Goal: Task Accomplishment & Management: Manage account settings

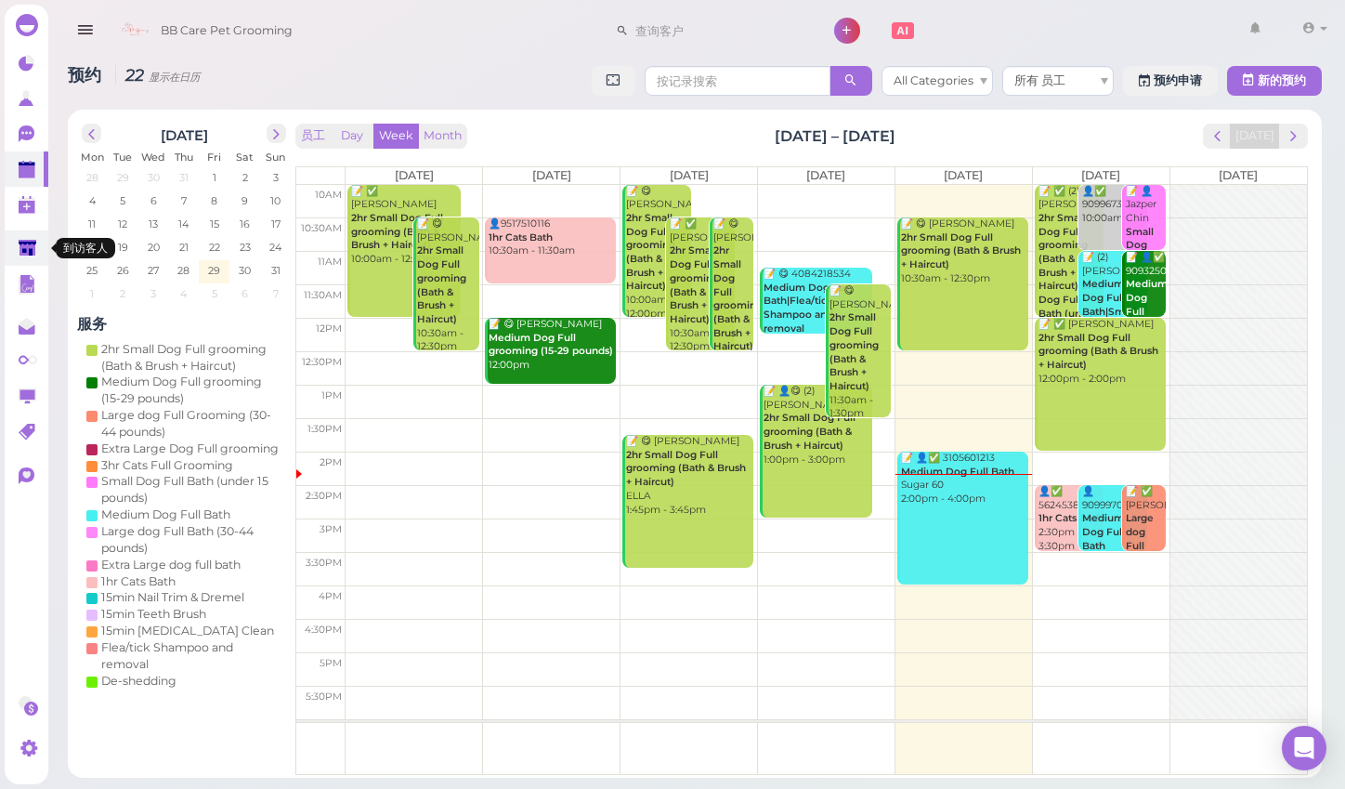
click at [33, 242] on icon at bounding box center [28, 249] width 18 height 14
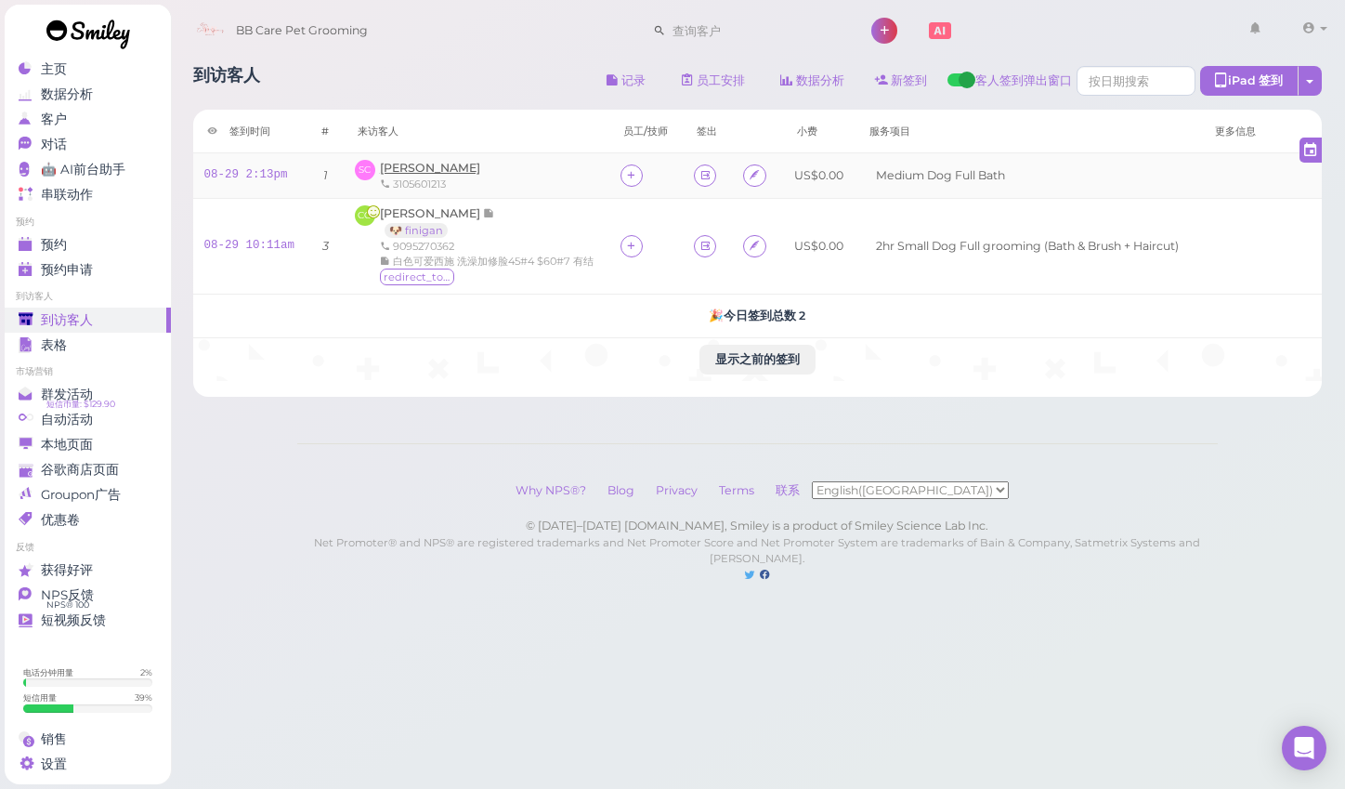
click at [422, 164] on span "[PERSON_NAME]" at bounding box center [430, 168] width 100 height 14
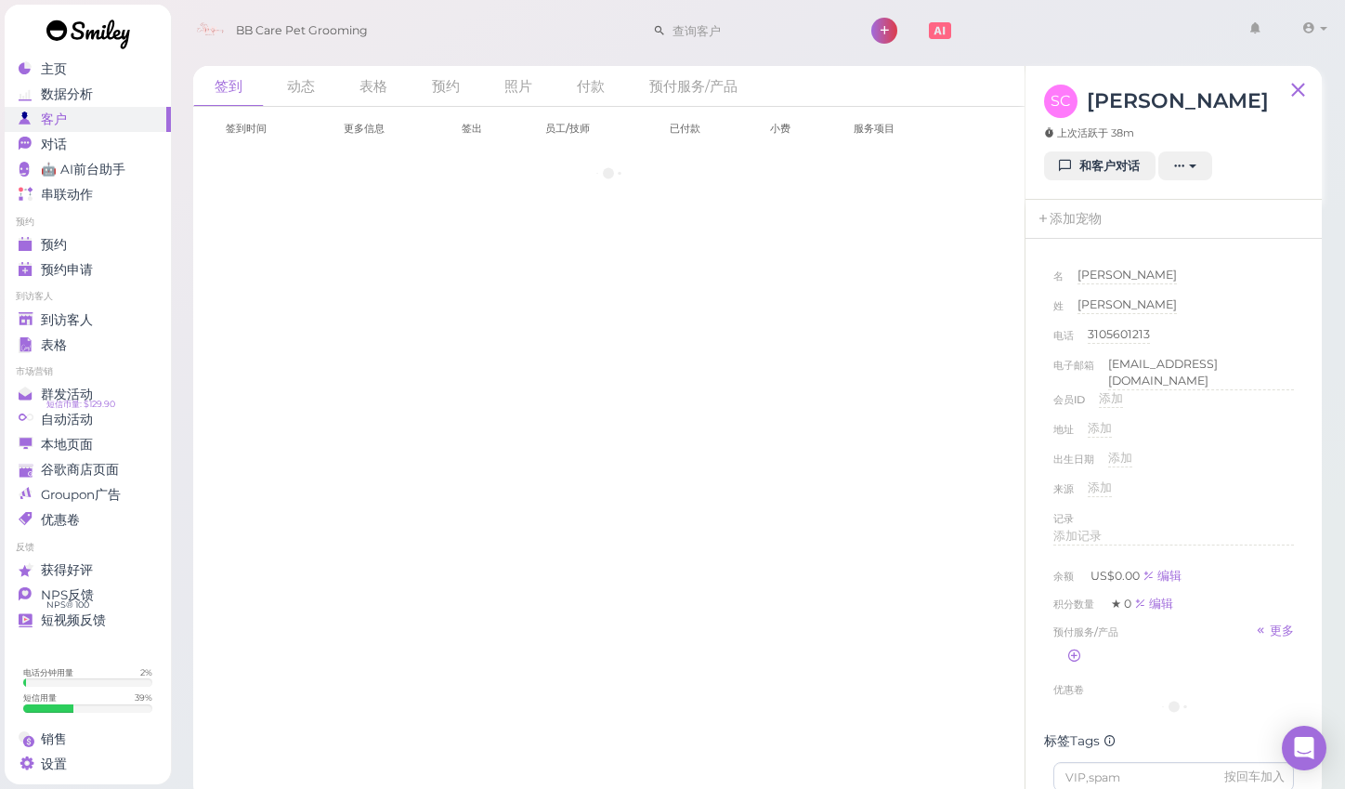
click at [422, 162] on div "签到时间 更多信息 签出 员工/技师 已付款 小费 服务项目" at bounding box center [609, 136] width 795 height 59
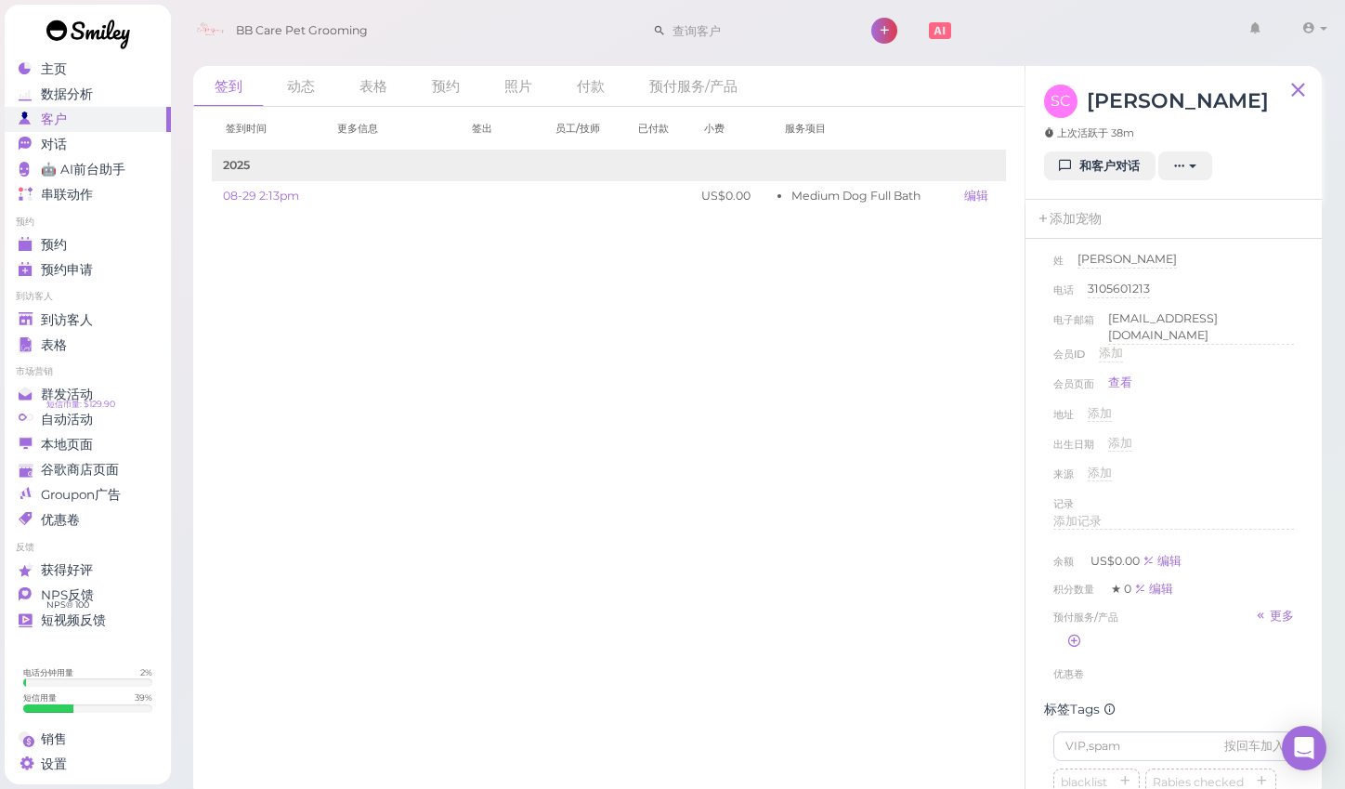
scroll to position [47, 0]
click at [1119, 498] on div "记录" at bounding box center [1174, 501] width 241 height 19
click at [1118, 503] on div "记录" at bounding box center [1174, 501] width 241 height 19
click at [1116, 511] on div "添加记录" at bounding box center [1174, 520] width 241 height 18
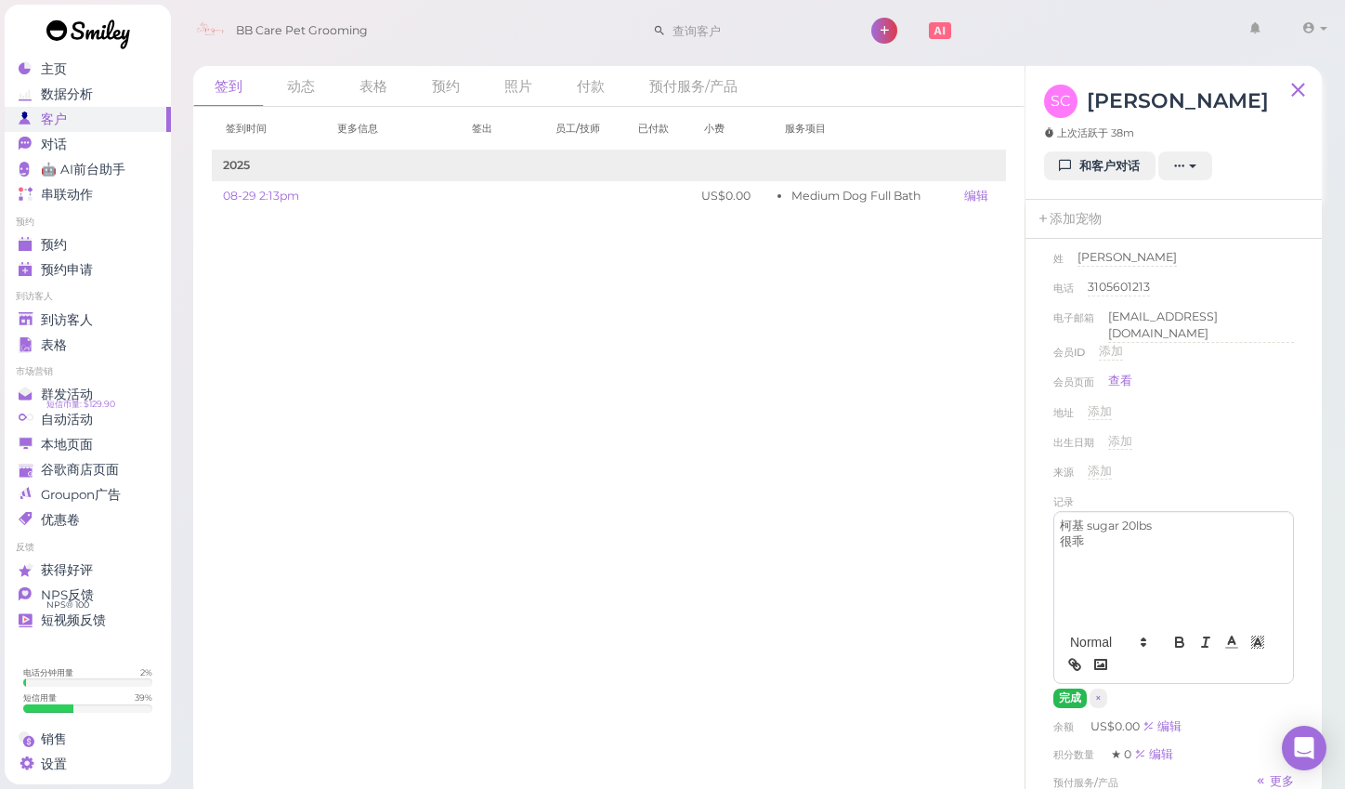
click at [1069, 689] on button "完成" at bounding box center [1070, 698] width 33 height 20
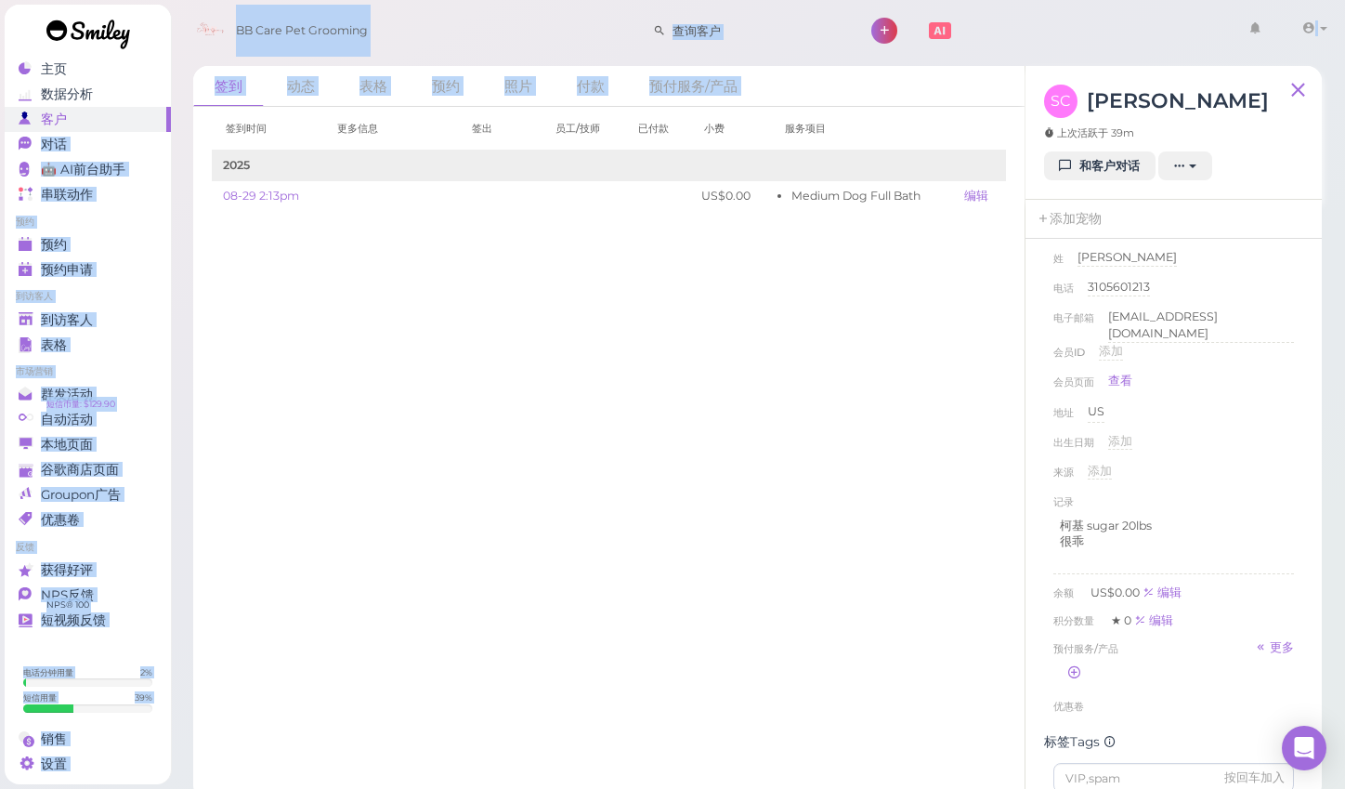
drag, startPoint x: 831, startPoint y: 447, endPoint x: 23, endPoint y: 55, distance: 898.3
click at [35, 93] on div "主页 数据分析 客户 对话 0 🤖 AI前台助手" at bounding box center [672, 400] width 1345 height 800
click at [389, 329] on div "签到时间 更多信息 签出 员工/技师 已付款 小费 服务项目 2025 08-29 2:13pm US$0.00 Medium Dog Full Bath 编…" at bounding box center [609, 448] width 832 height 682
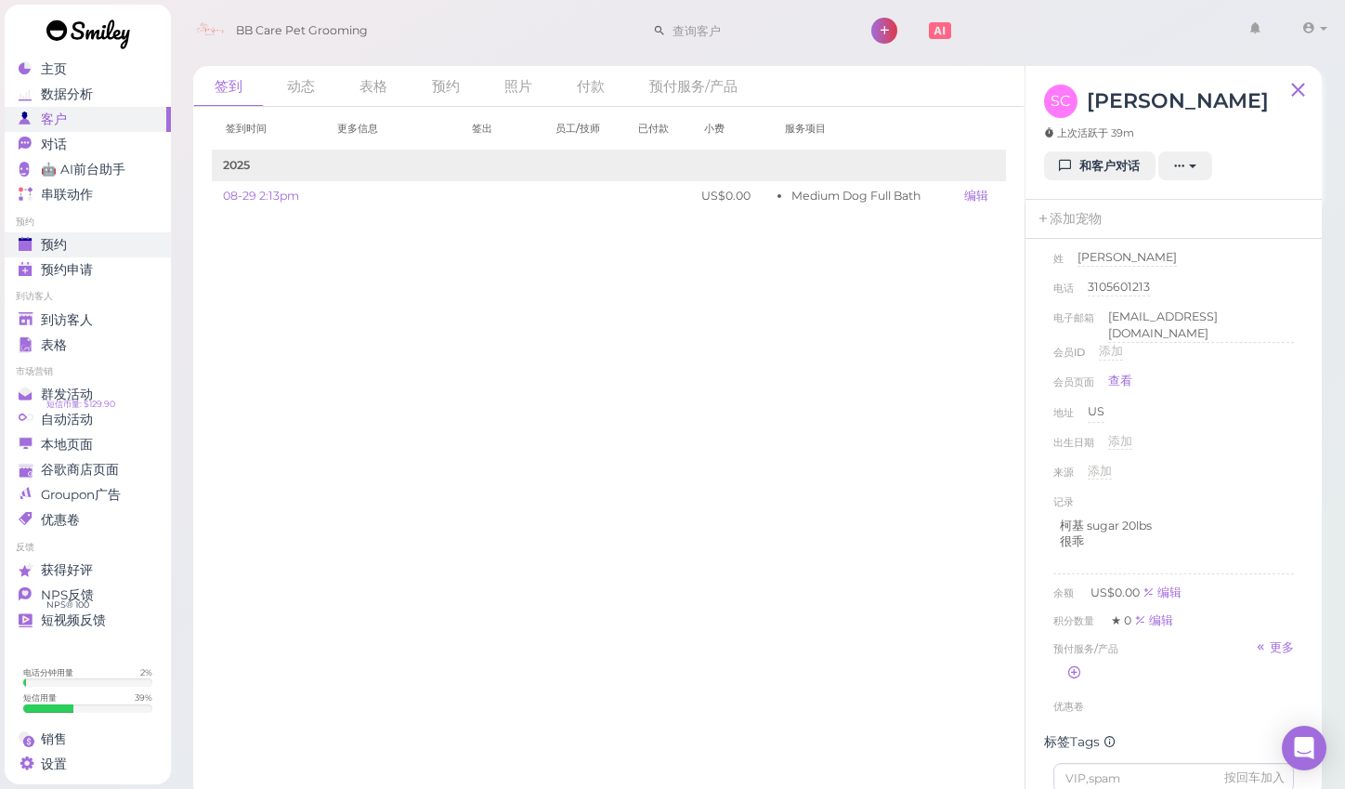
click at [122, 237] on div "预约" at bounding box center [86, 245] width 134 height 16
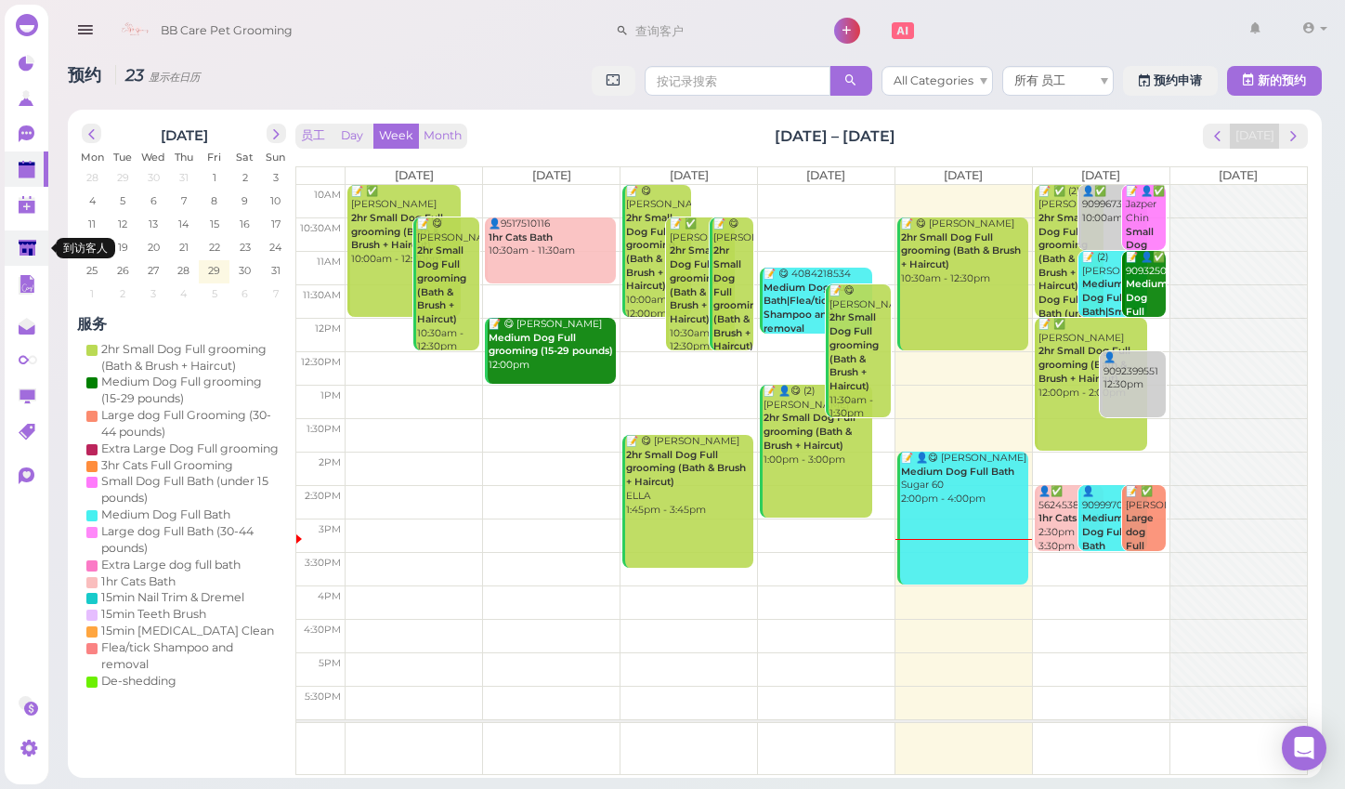
click at [37, 249] on icon at bounding box center [29, 250] width 20 height 20
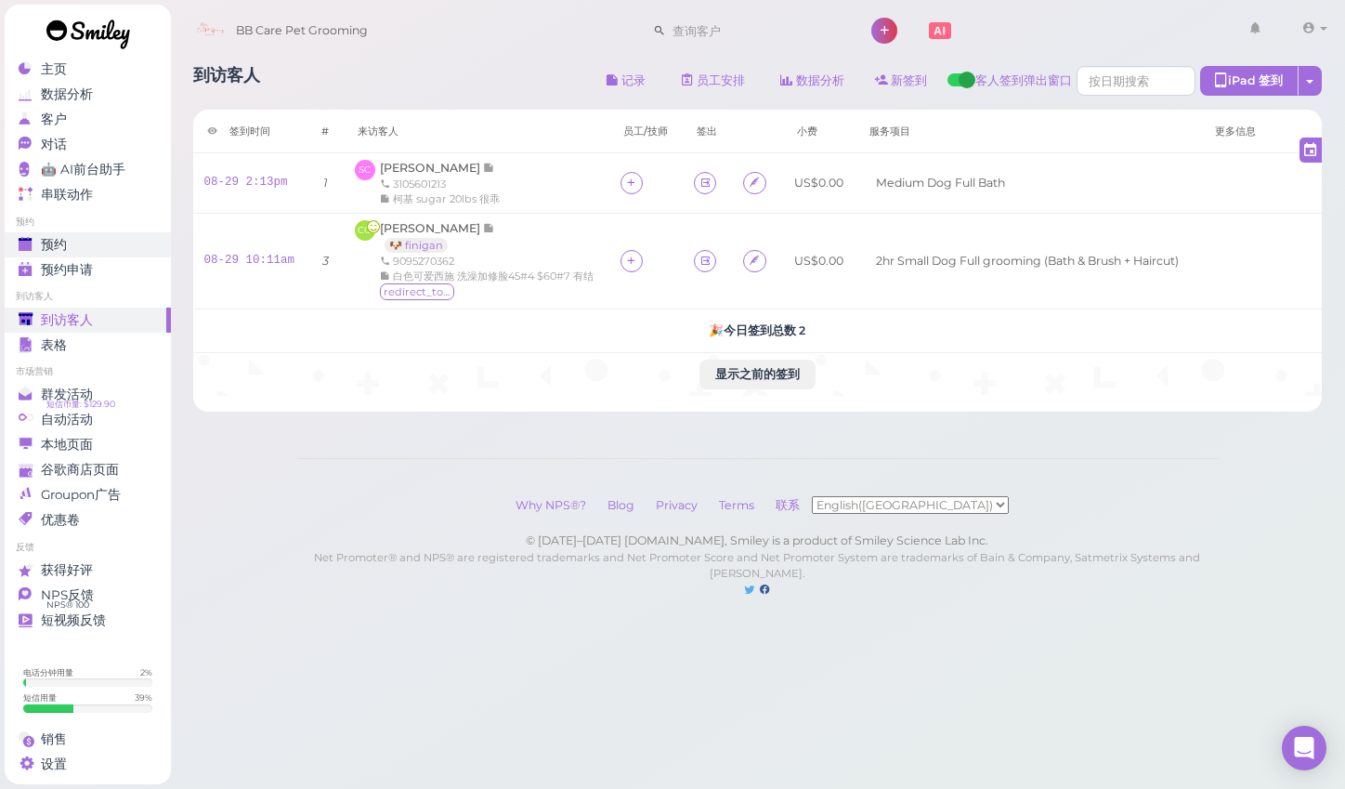
click at [68, 242] on div "预约" at bounding box center [86, 245] width 134 height 16
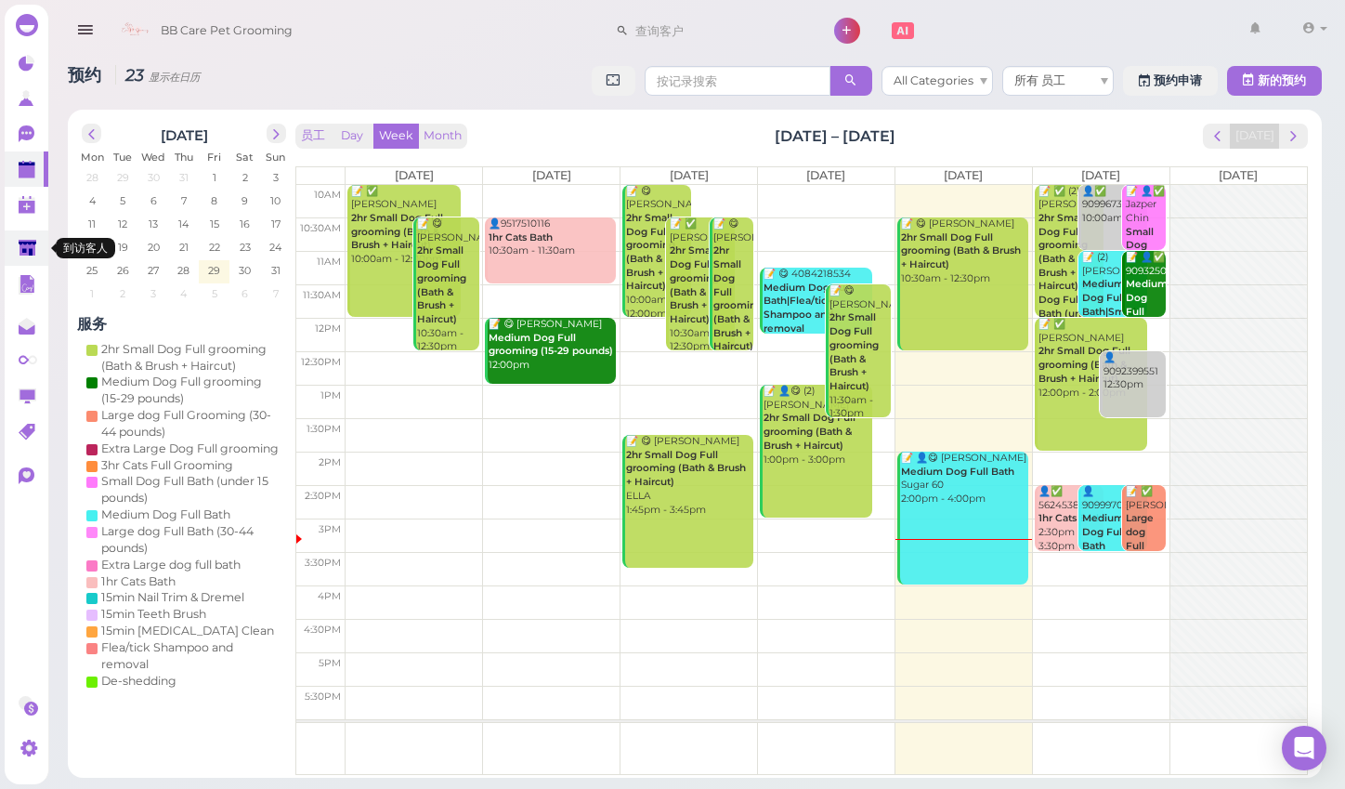
click at [21, 244] on polygon at bounding box center [28, 248] width 18 height 16
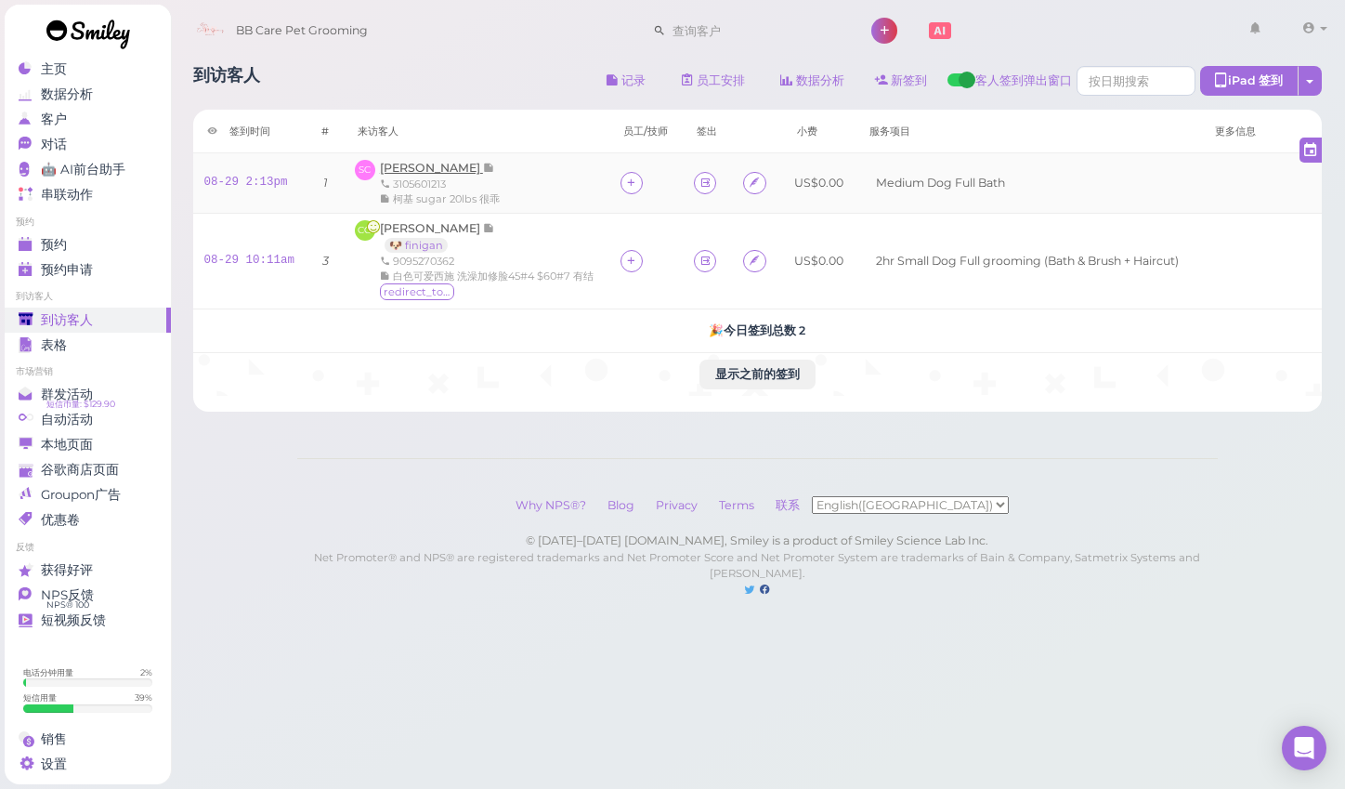
click at [428, 164] on span "[PERSON_NAME]" at bounding box center [431, 168] width 103 height 14
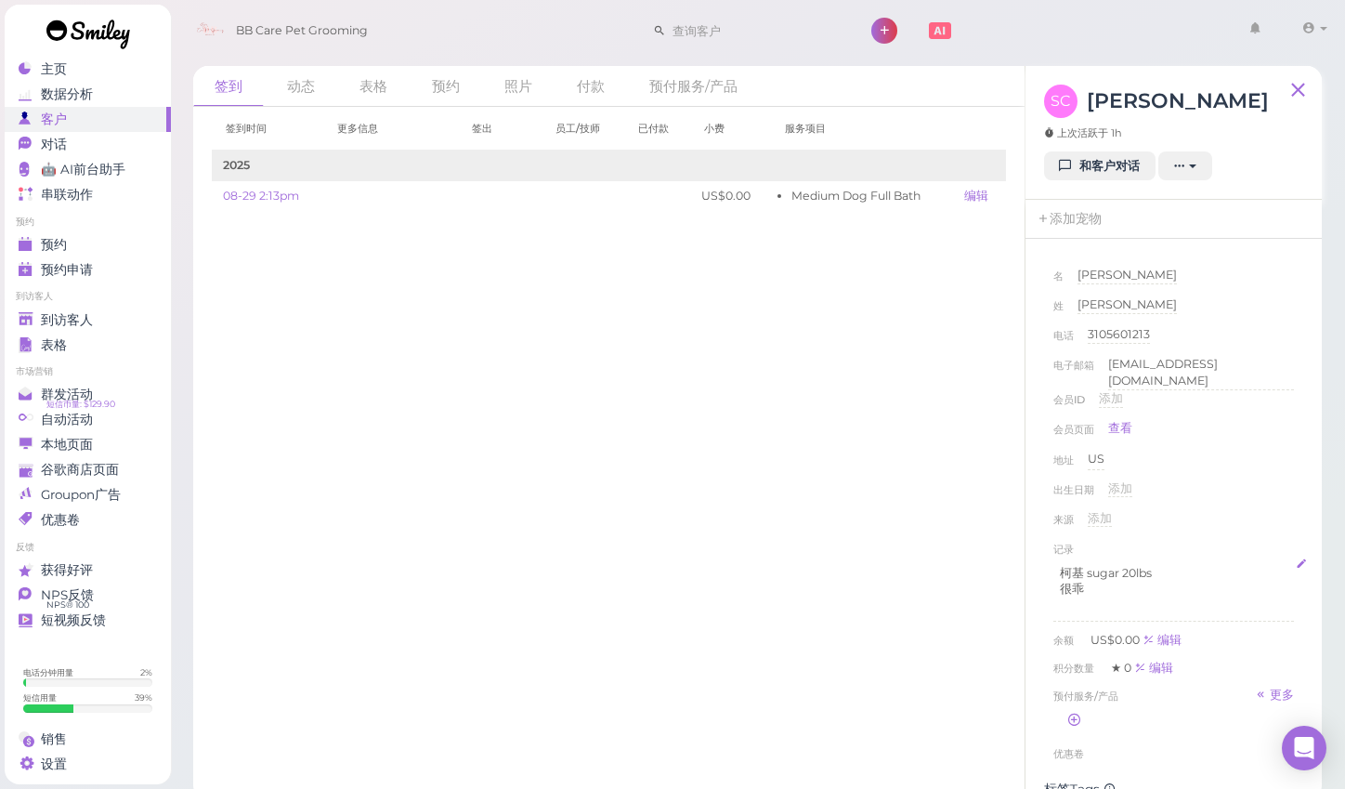
click at [1161, 581] on p "很乖" at bounding box center [1174, 589] width 228 height 17
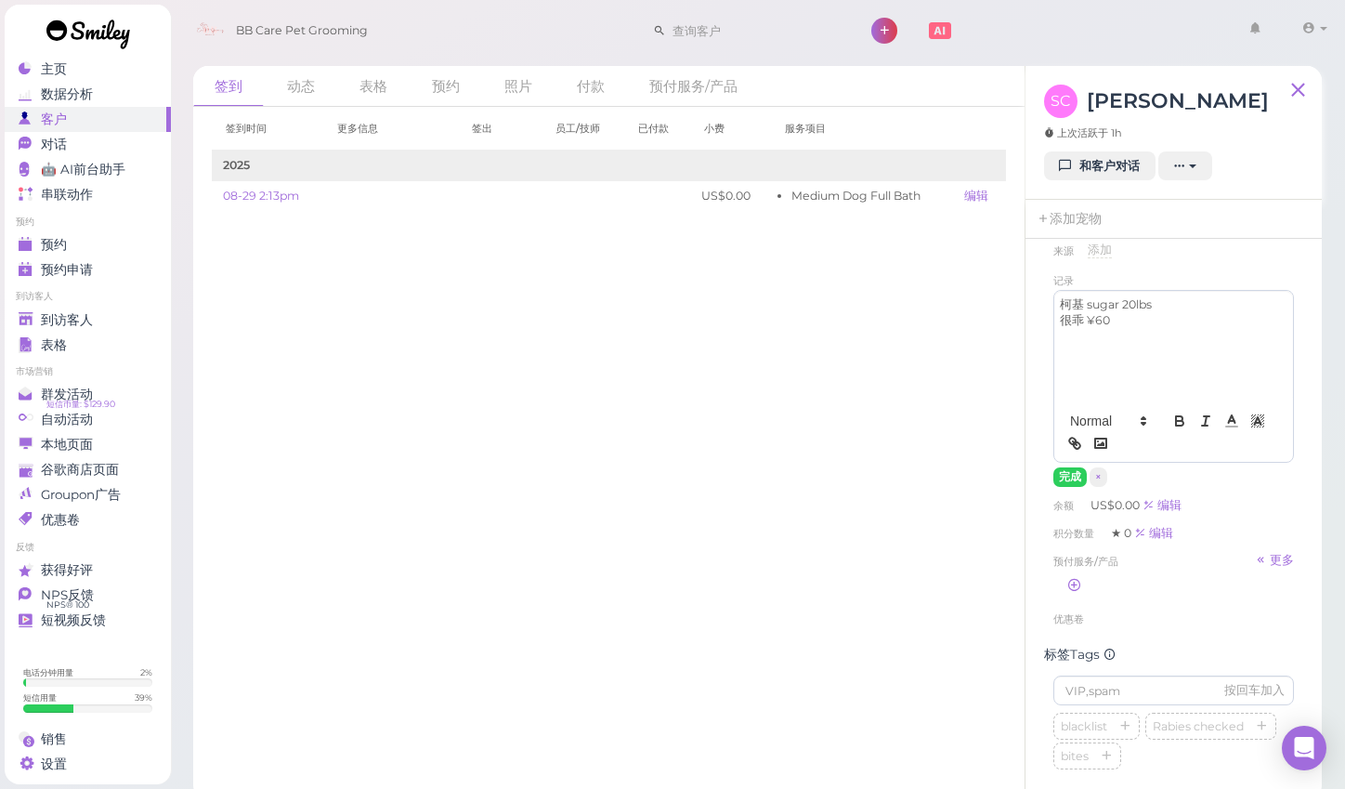
scroll to position [271, 0]
click at [1074, 465] on button "完成" at bounding box center [1070, 475] width 33 height 20
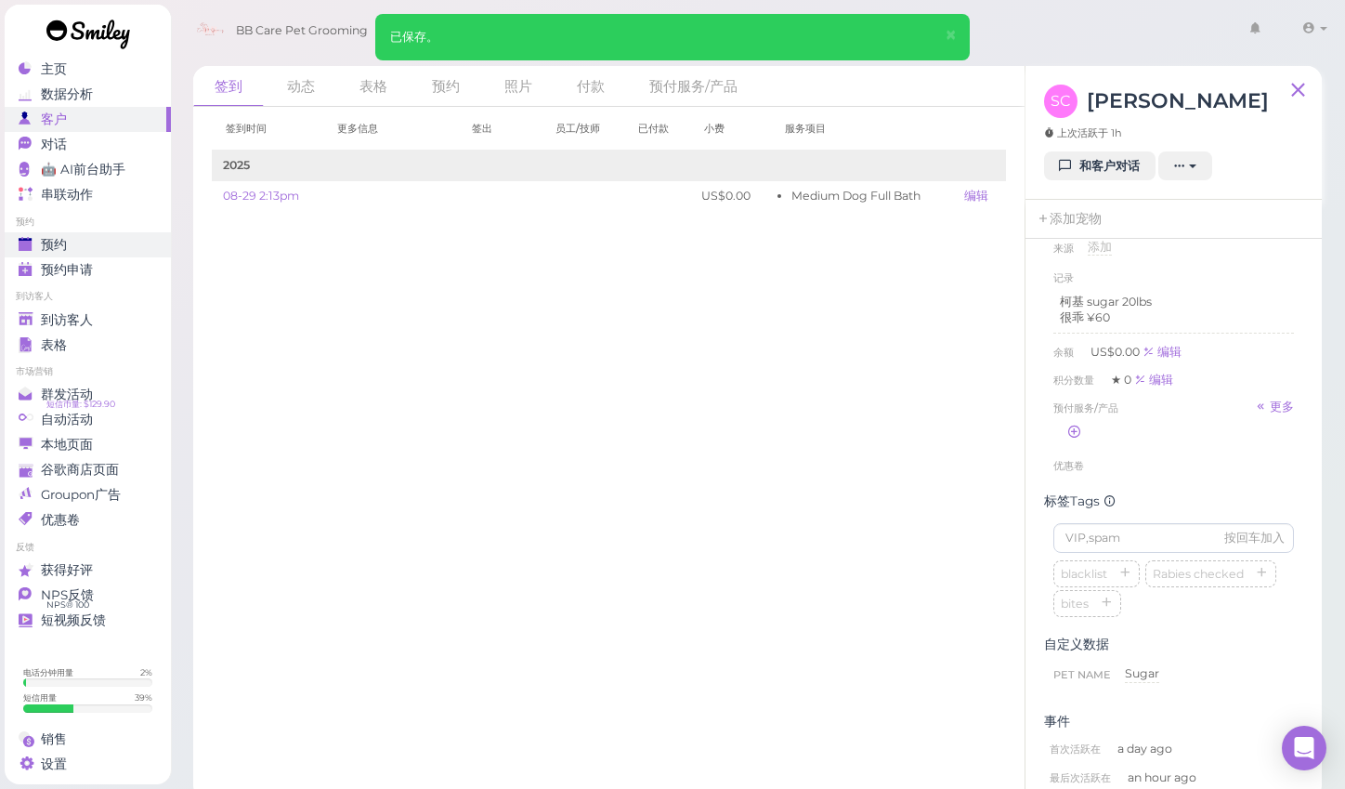
click at [65, 246] on span "预约" at bounding box center [54, 245] width 26 height 16
